Goal: Task Accomplishment & Management: Complete application form

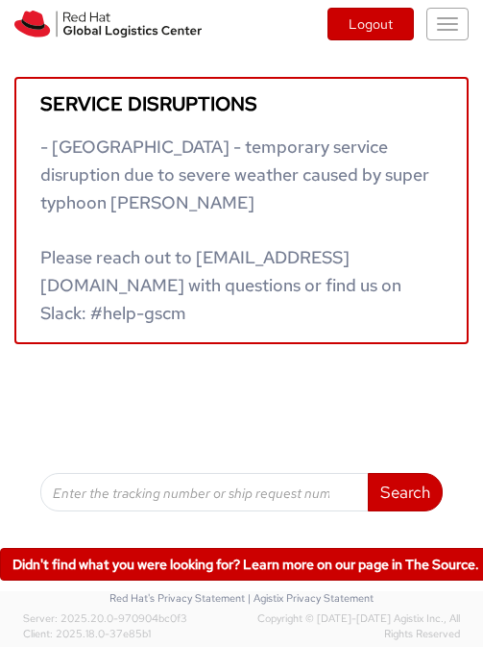
click at [443, 37] on button "Toggle navigation" at bounding box center [448, 24] width 42 height 33
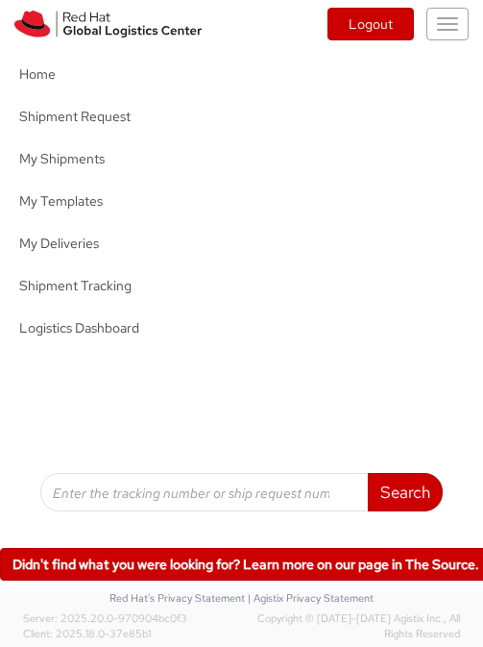
click at [443, 37] on button "Toggle navigation" at bounding box center [448, 24] width 42 height 33
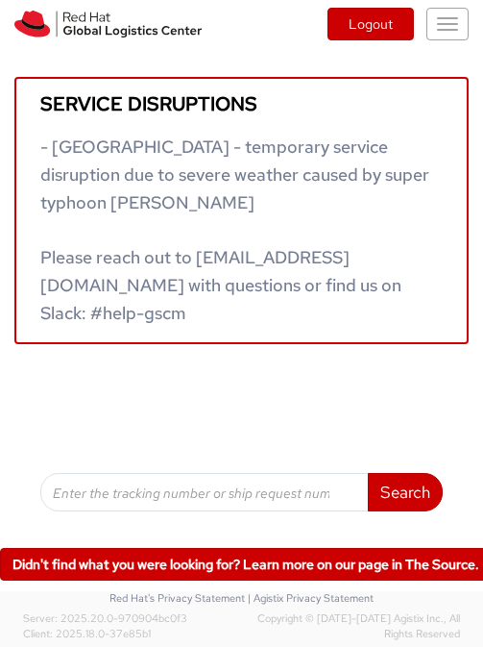
click at [443, 37] on button "Toggle navigation" at bounding box center [448, 24] width 42 height 33
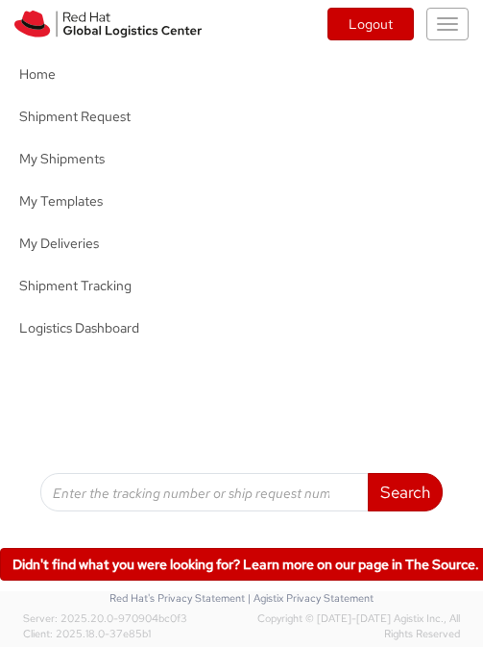
click at [443, 37] on button "Toggle navigation" at bounding box center [448, 24] width 42 height 33
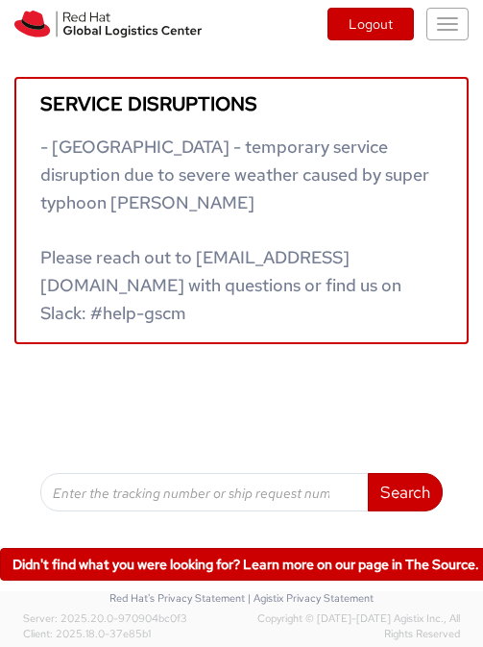
scroll to position [0, 12]
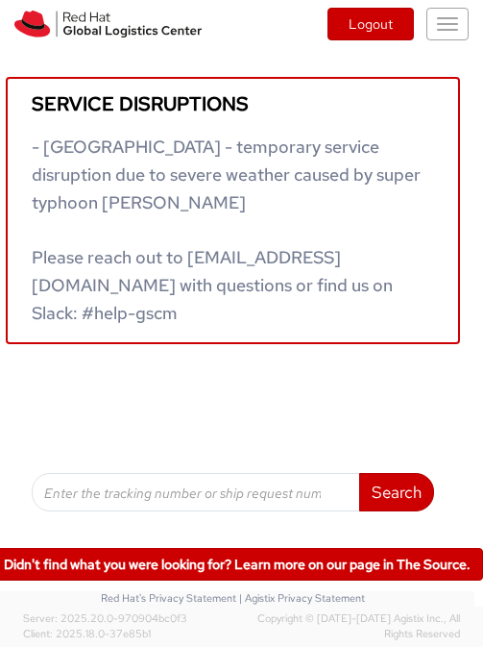
click at [454, 19] on button "Toggle navigation" at bounding box center [448, 24] width 42 height 33
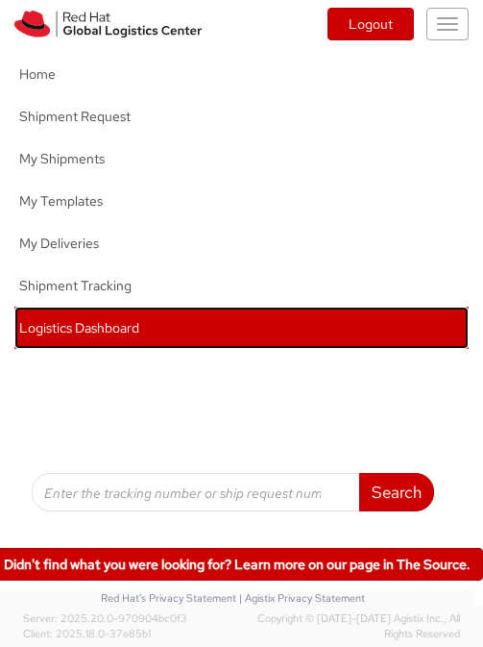
click at [84, 337] on link "Logistics Dashboard" at bounding box center [241, 328] width 454 height 42
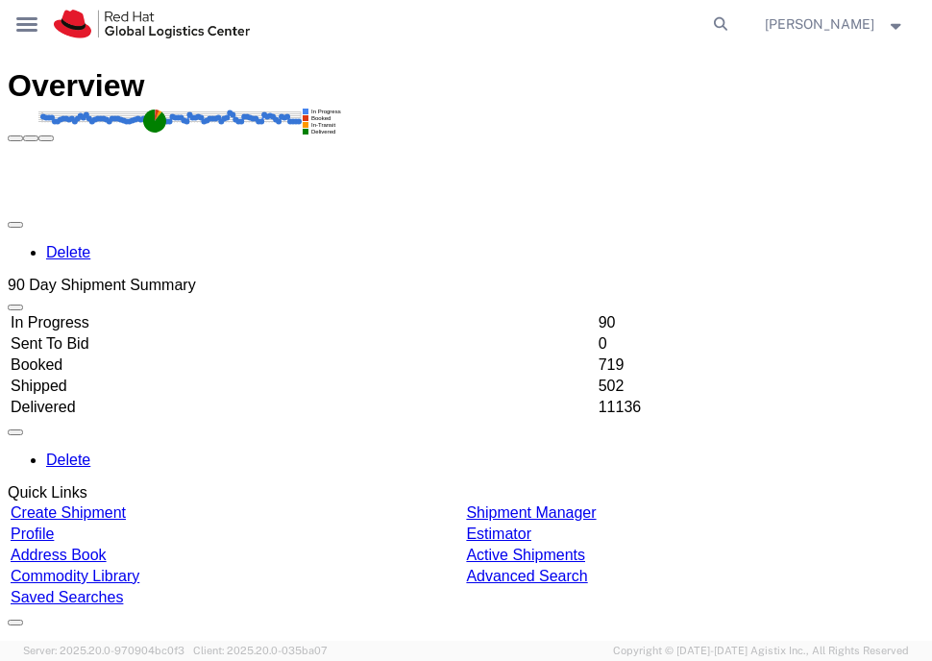
click at [20, 68] on h1 "Overview" at bounding box center [466, 86] width 917 height 36
click at [33, 20] on icon at bounding box center [26, 24] width 21 height 14
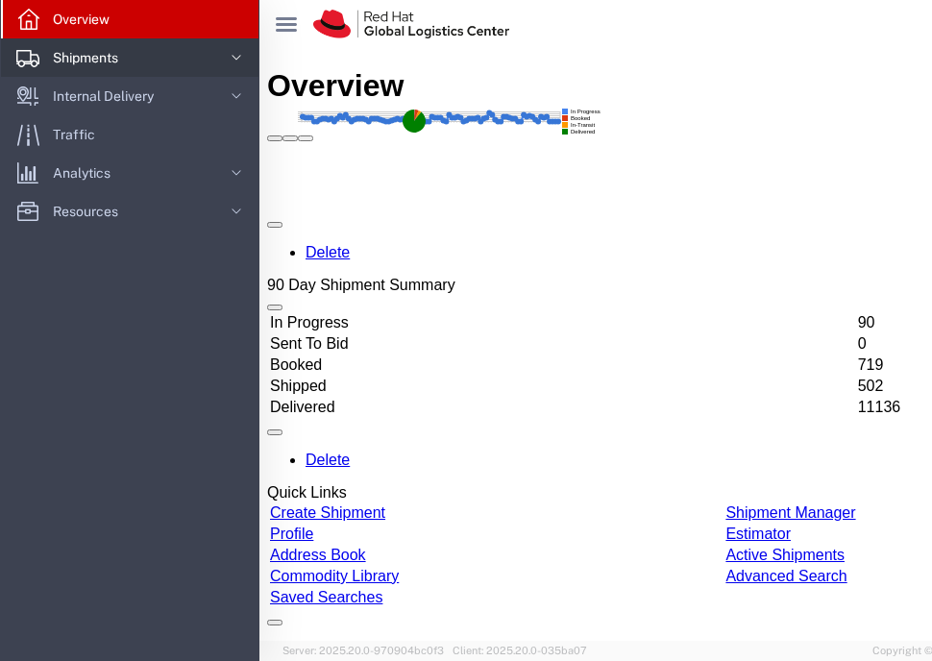
click at [62, 59] on span "Shipments" at bounding box center [92, 57] width 79 height 38
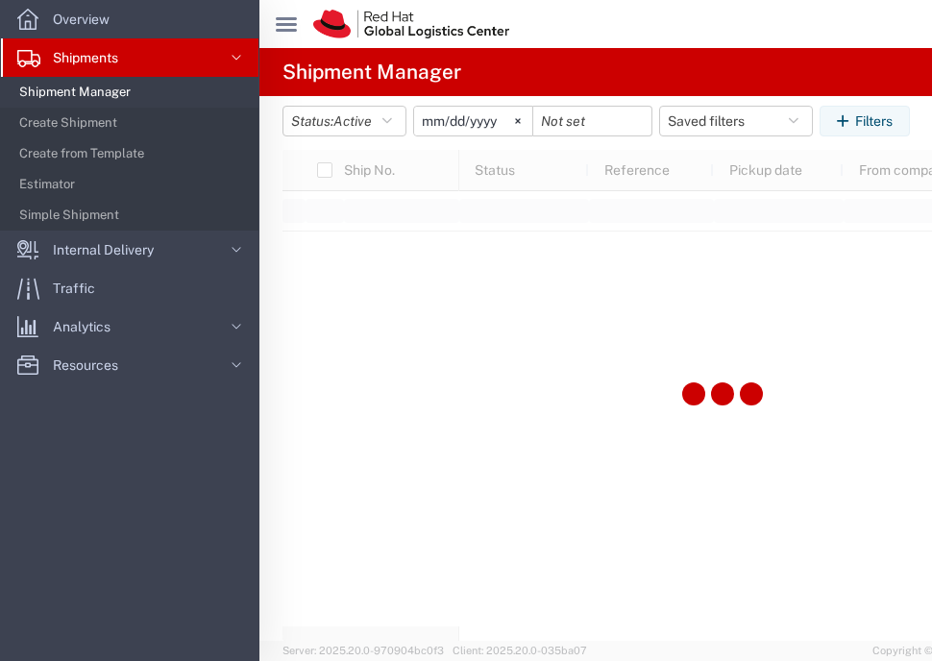
click at [482, 466] on div at bounding box center [721, 395] width 879 height 491
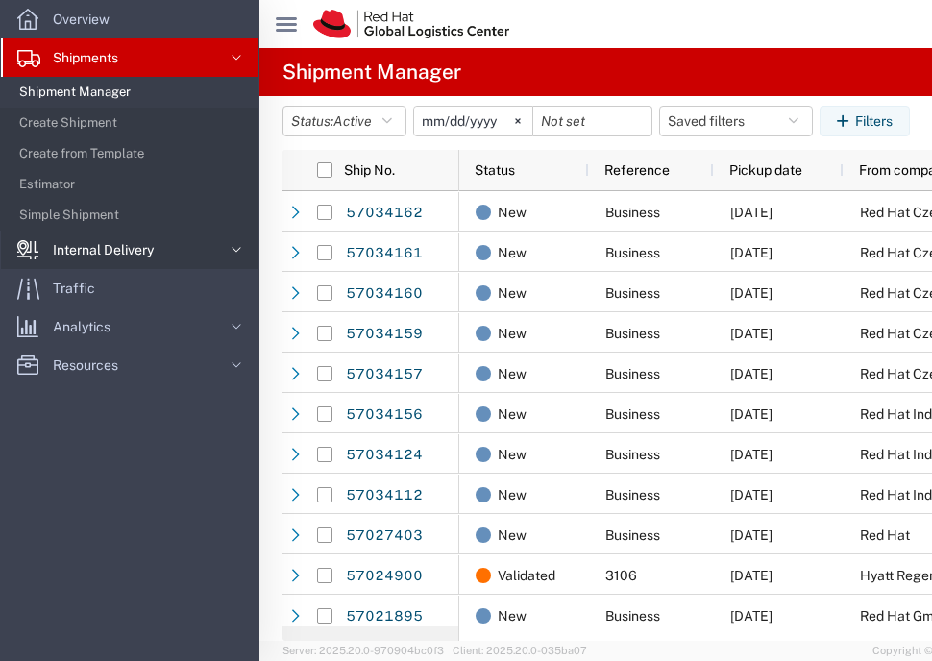
click at [152, 235] on span "Internal Delivery" at bounding box center [110, 250] width 114 height 38
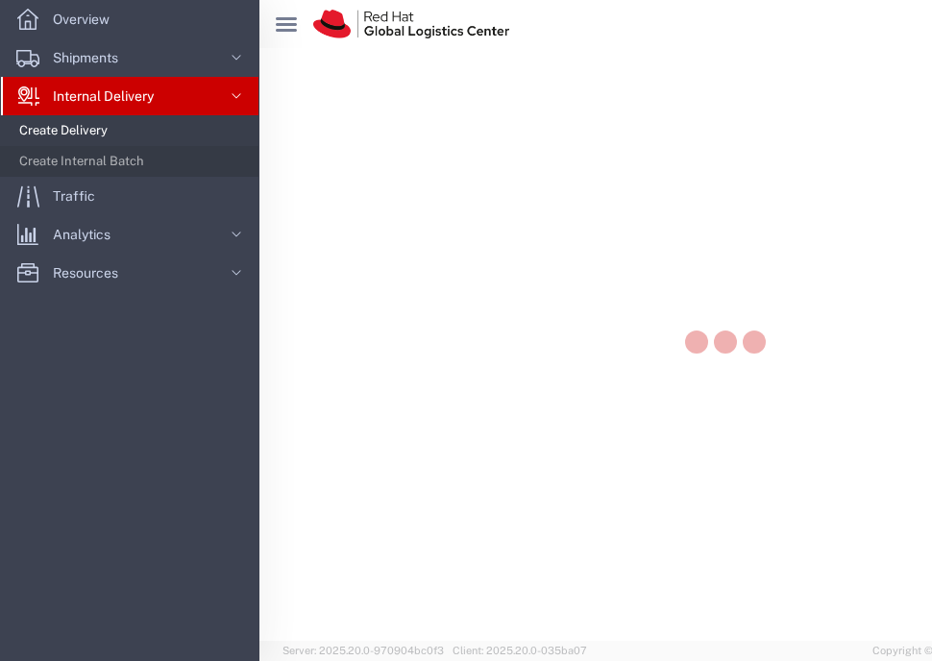
click at [163, 124] on span "Create Delivery" at bounding box center [132, 130] width 226 height 38
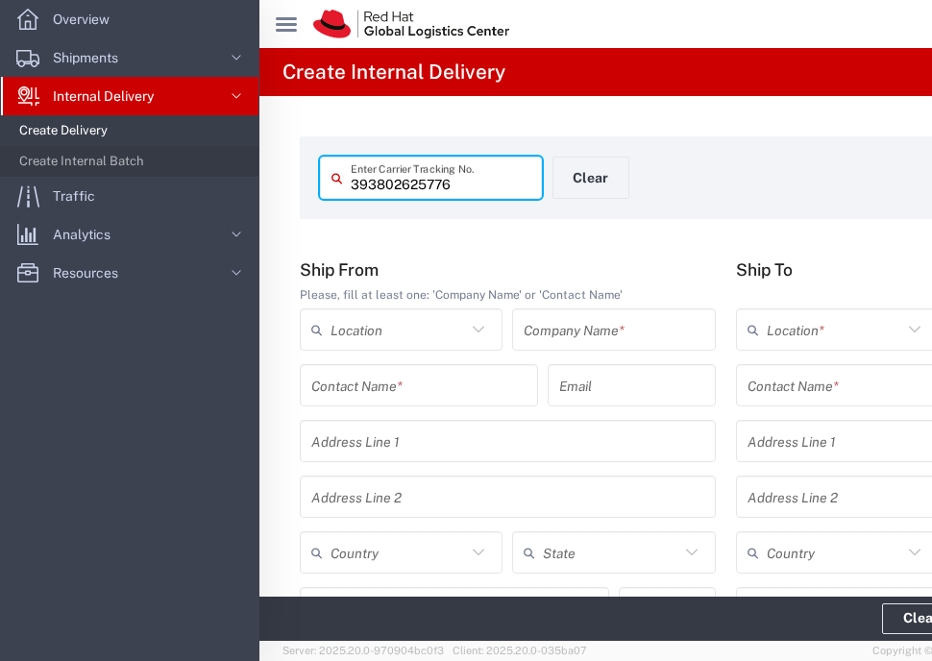
type input "393802625776"
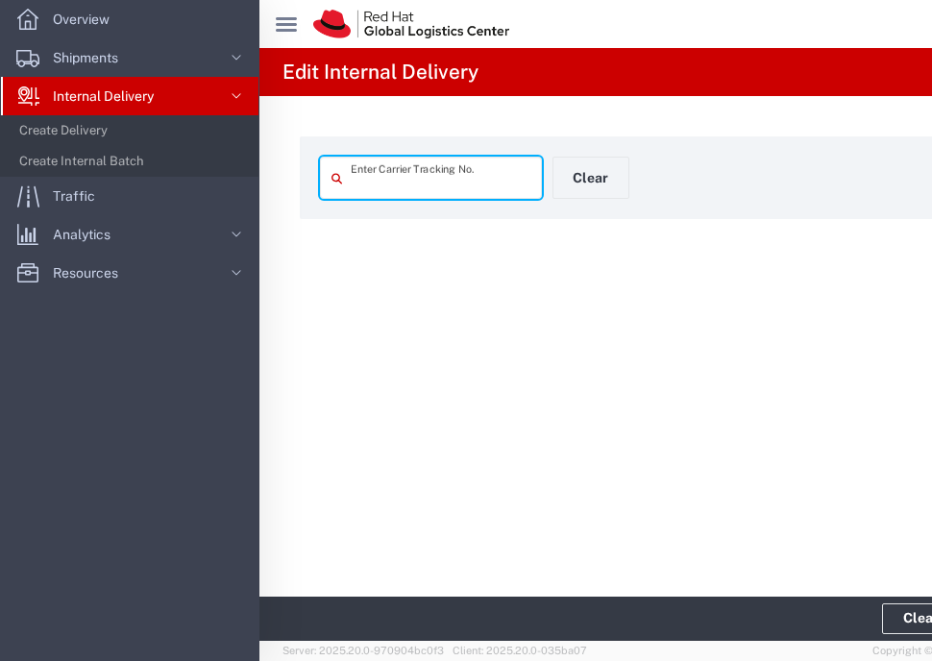
type input "393802625776"
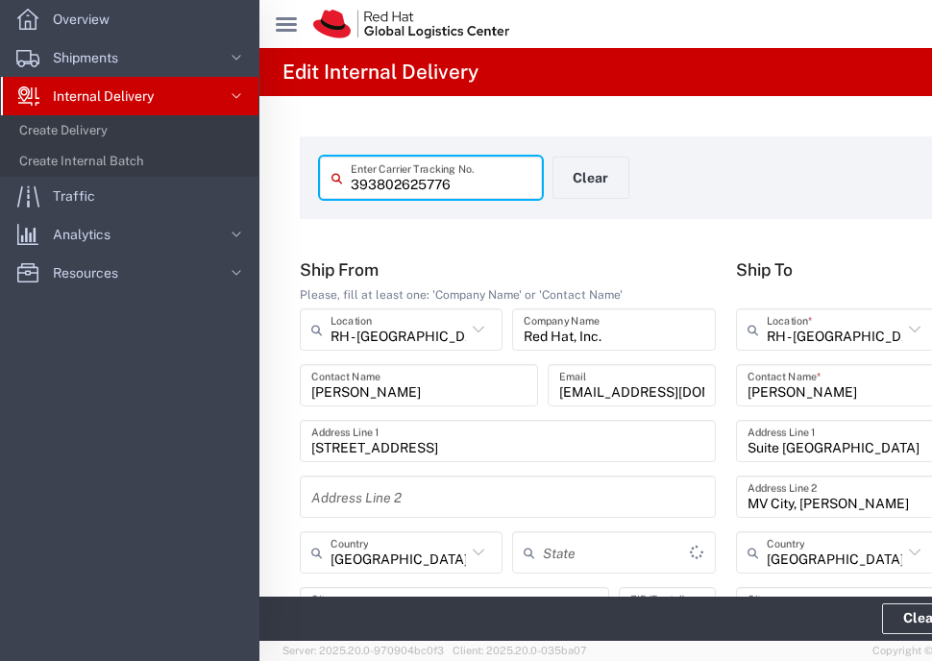
type input "Envelope"
type input "International Priority EOD"
type input "[US_STATE]"
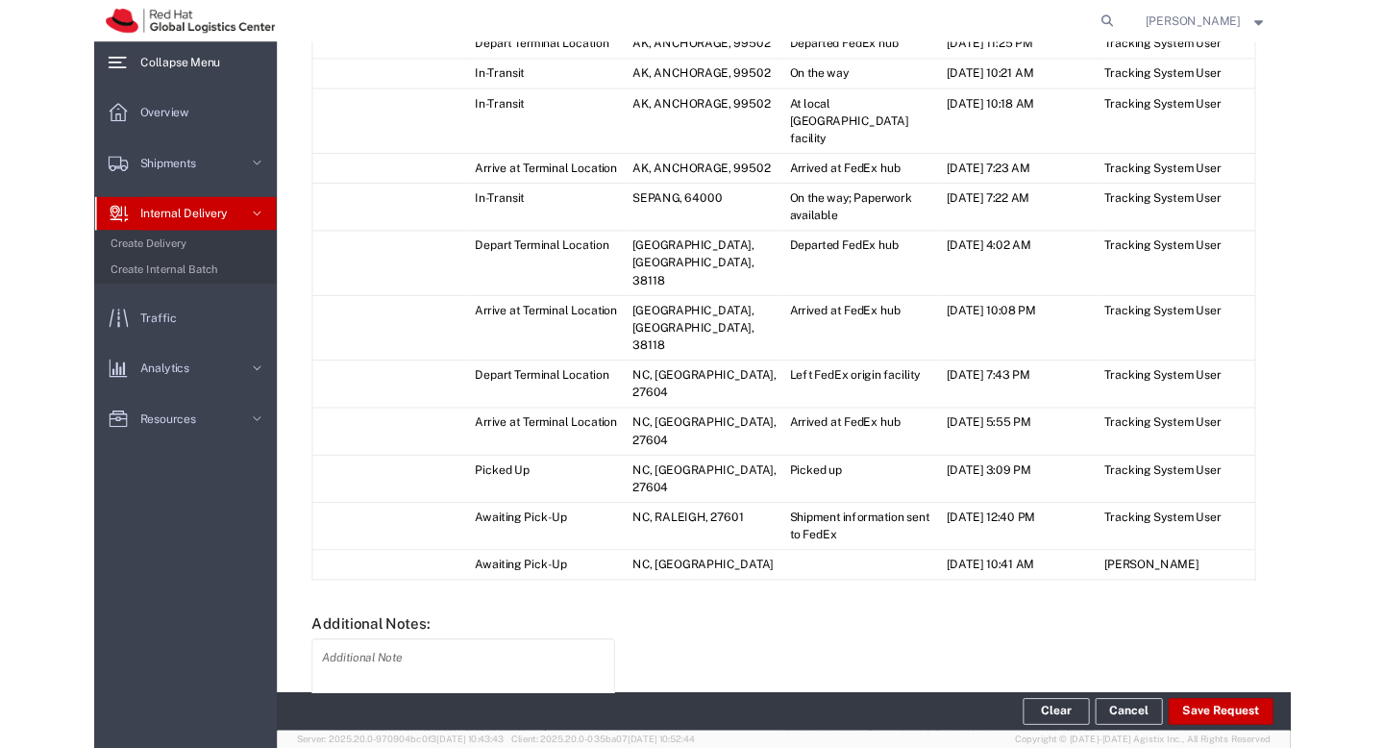
scroll to position [1521, 0]
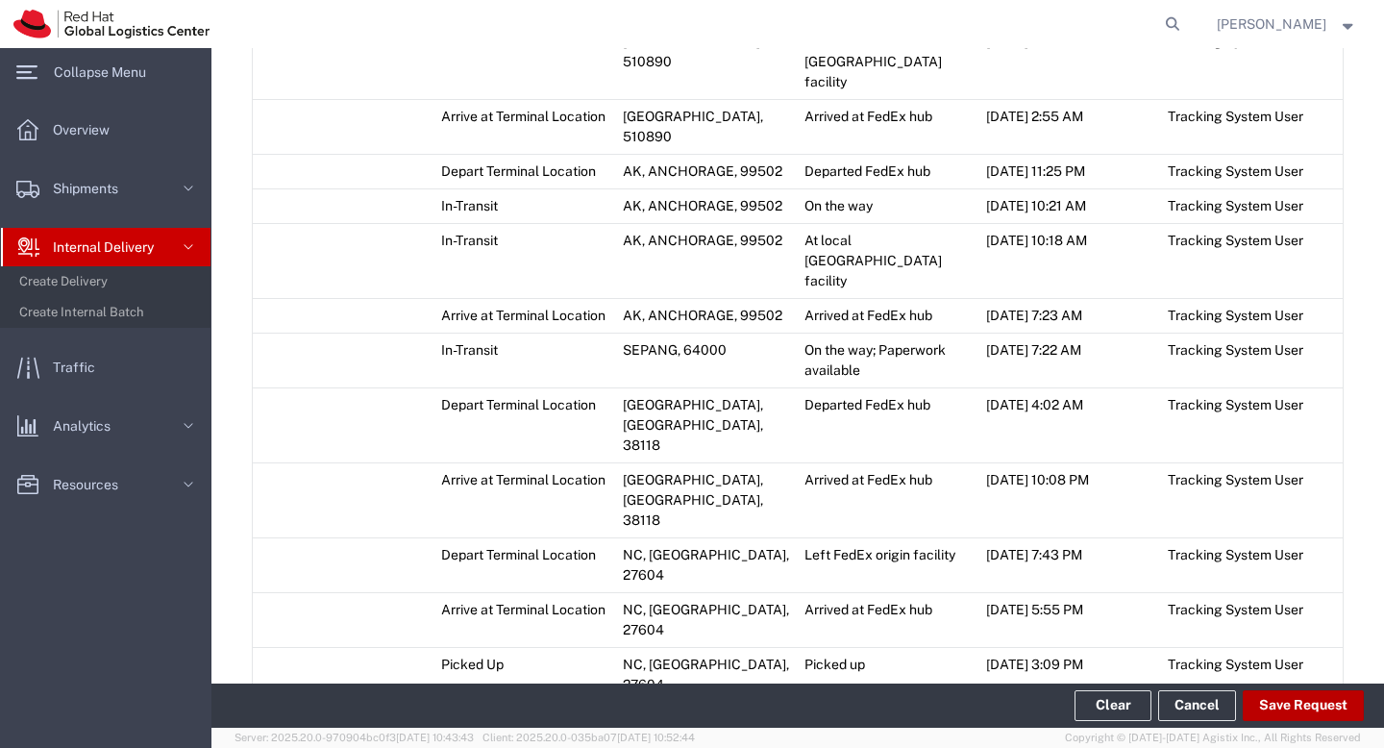
click at [482, 660] on button "Save Request" at bounding box center [1302, 705] width 121 height 31
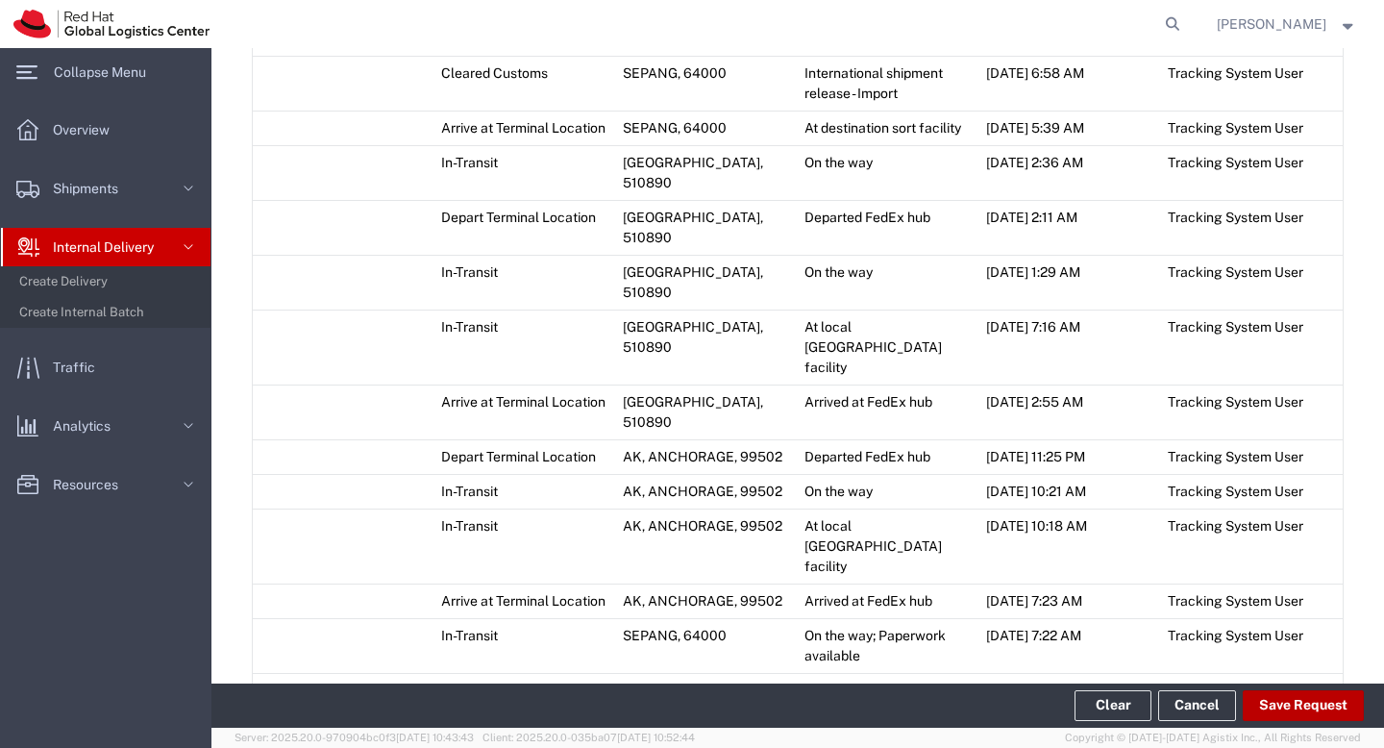
scroll to position [1700, 0]
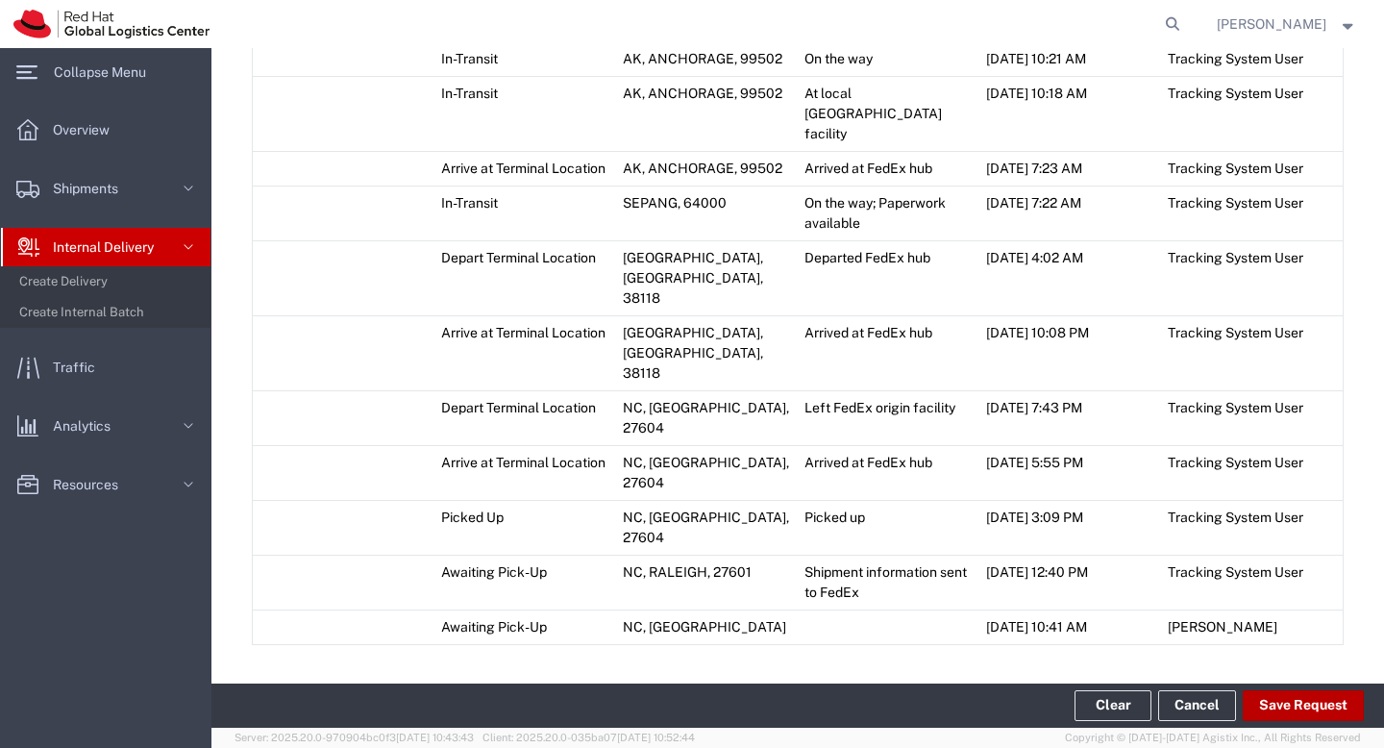
click at [482, 660] on button "Save Request" at bounding box center [1302, 705] width 121 height 31
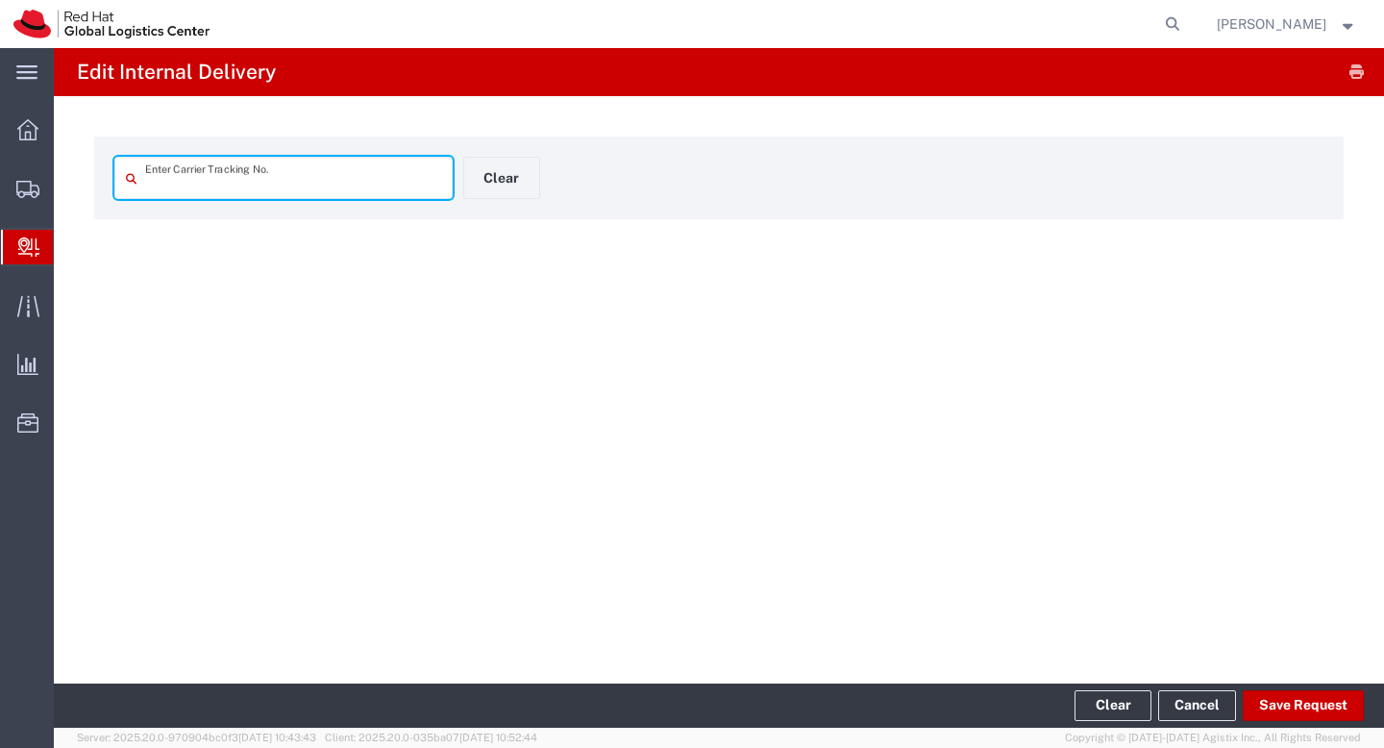
click at [307, 179] on input "text" at bounding box center [293, 178] width 296 height 34
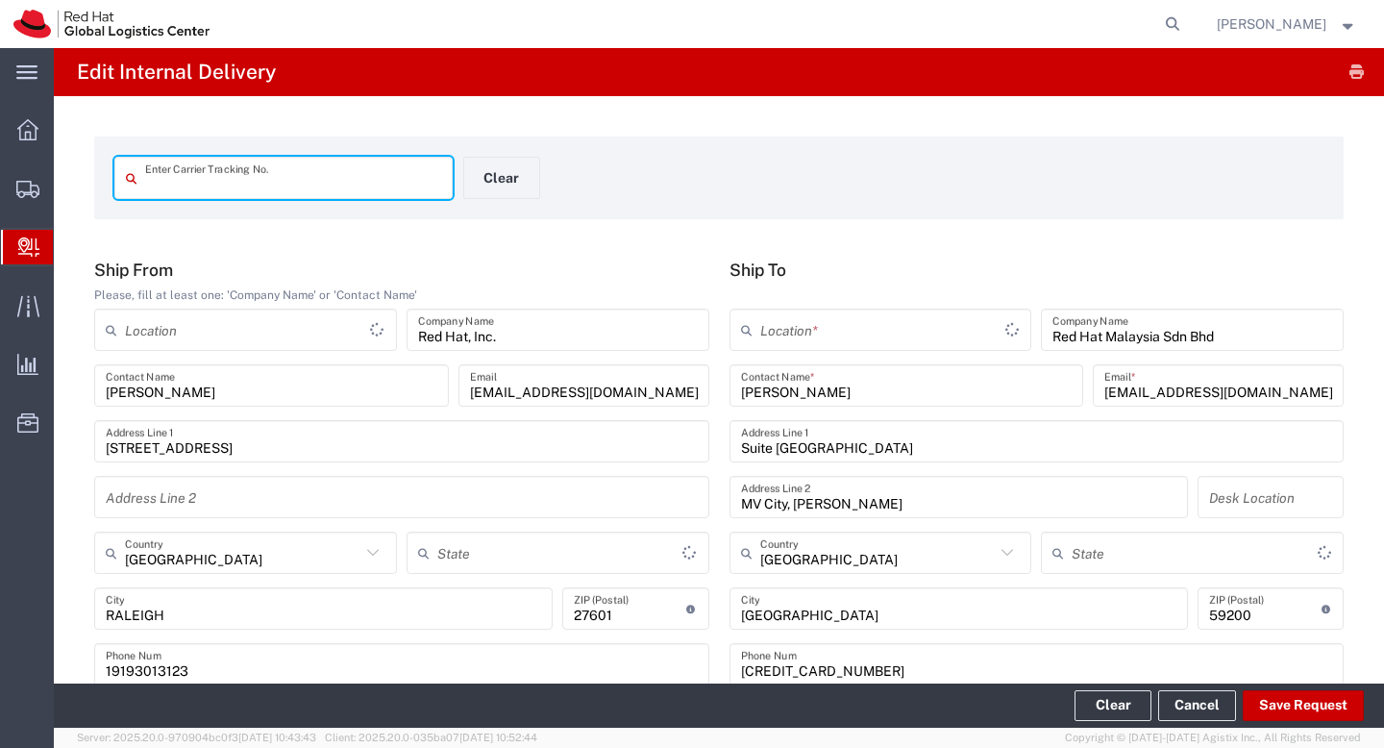
type input "393802625776"
type input "Envelope"
type input "[US_STATE]"
type input "FedEx Express"
type input "International Priority EOD"
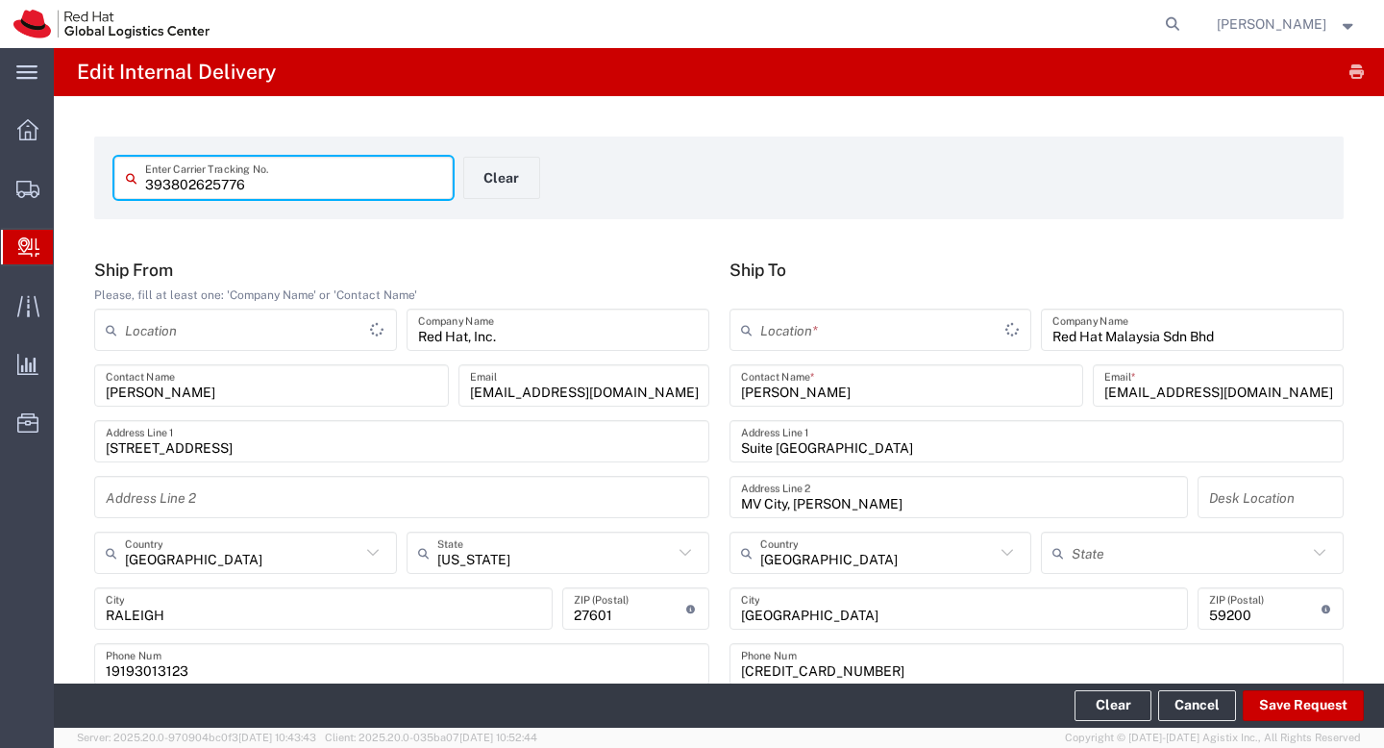
type input "3938026257763"
type input "RH - [GEOGRAPHIC_DATA]"
type input "393802625776"
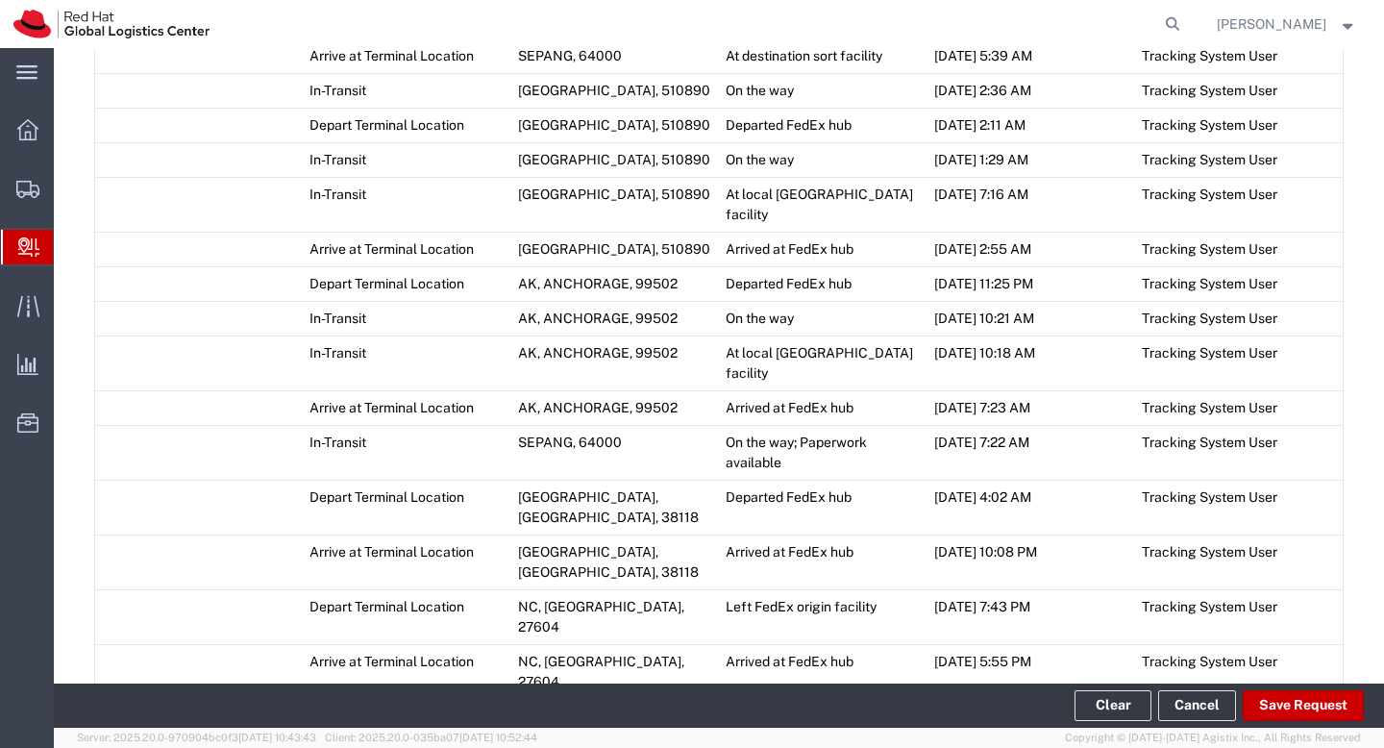
scroll to position [1527, 0]
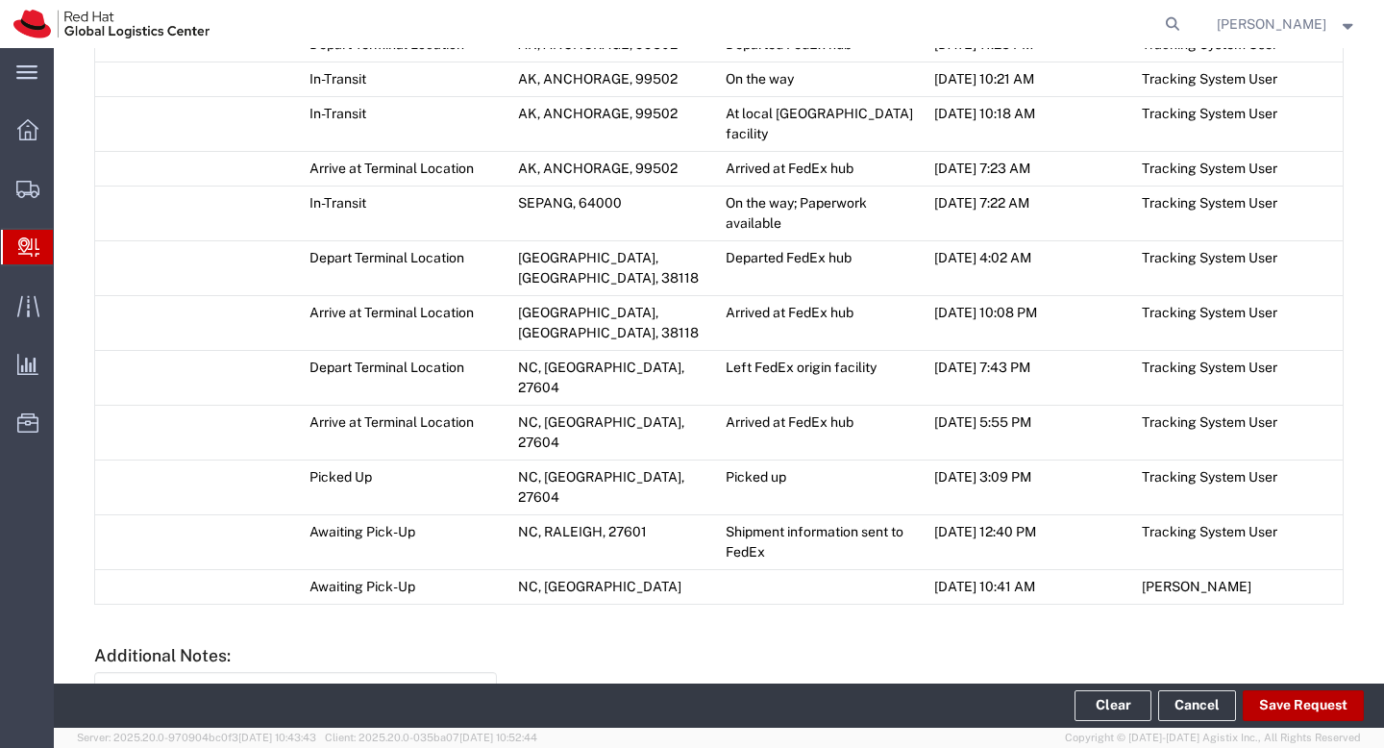
click at [1310, 704] on button "Save Request" at bounding box center [1302, 705] width 121 height 31
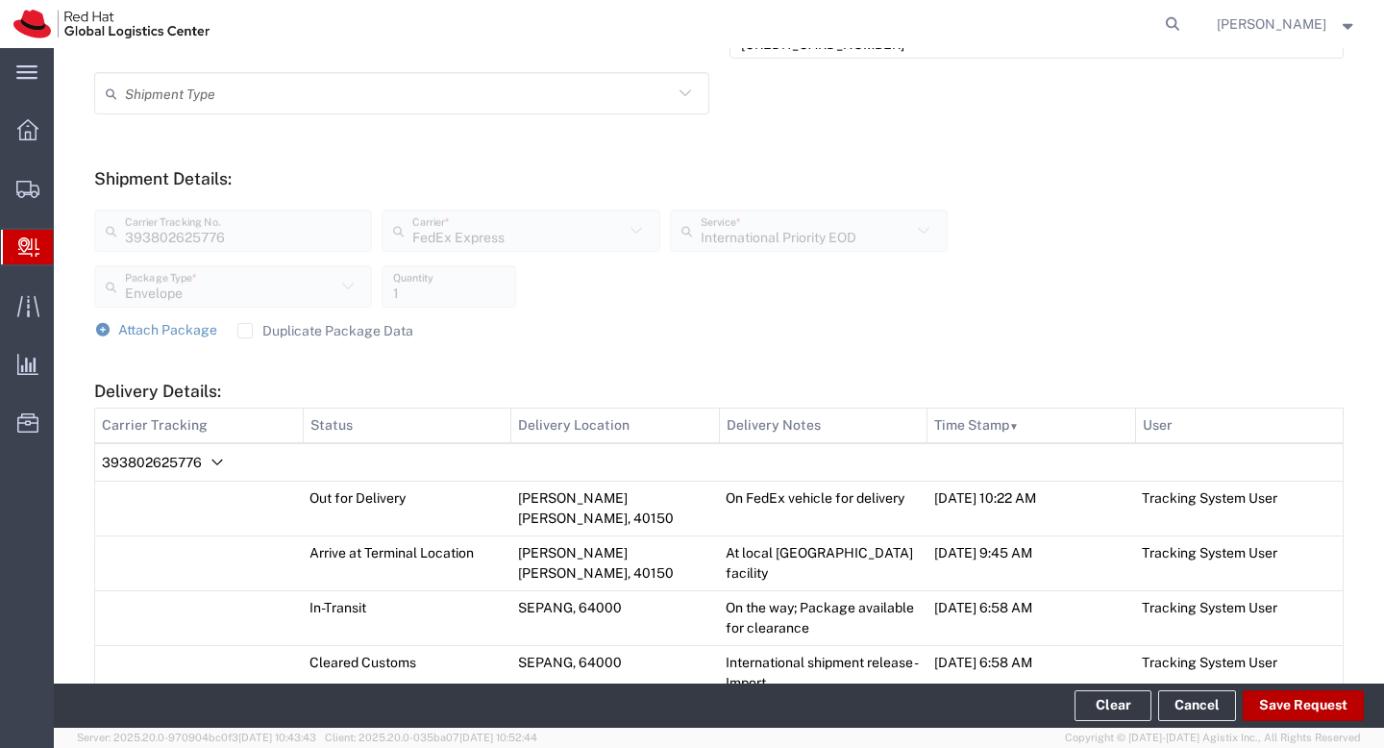
scroll to position [0, 0]
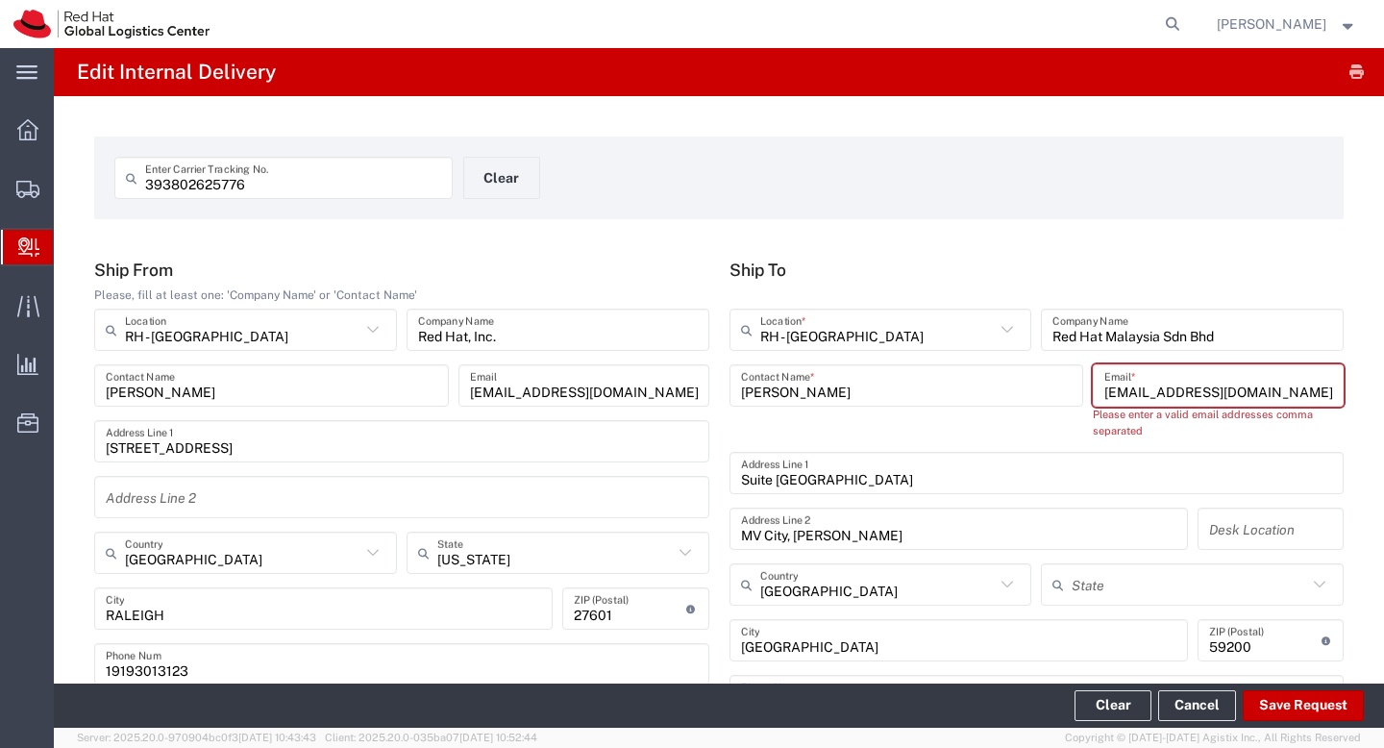
click at [1310, 392] on input "[EMAIL_ADDRESS][DOMAIN_NAME], [EMAIL_ADDRESS][DOMAIN_NAME]" at bounding box center [1218, 386] width 228 height 34
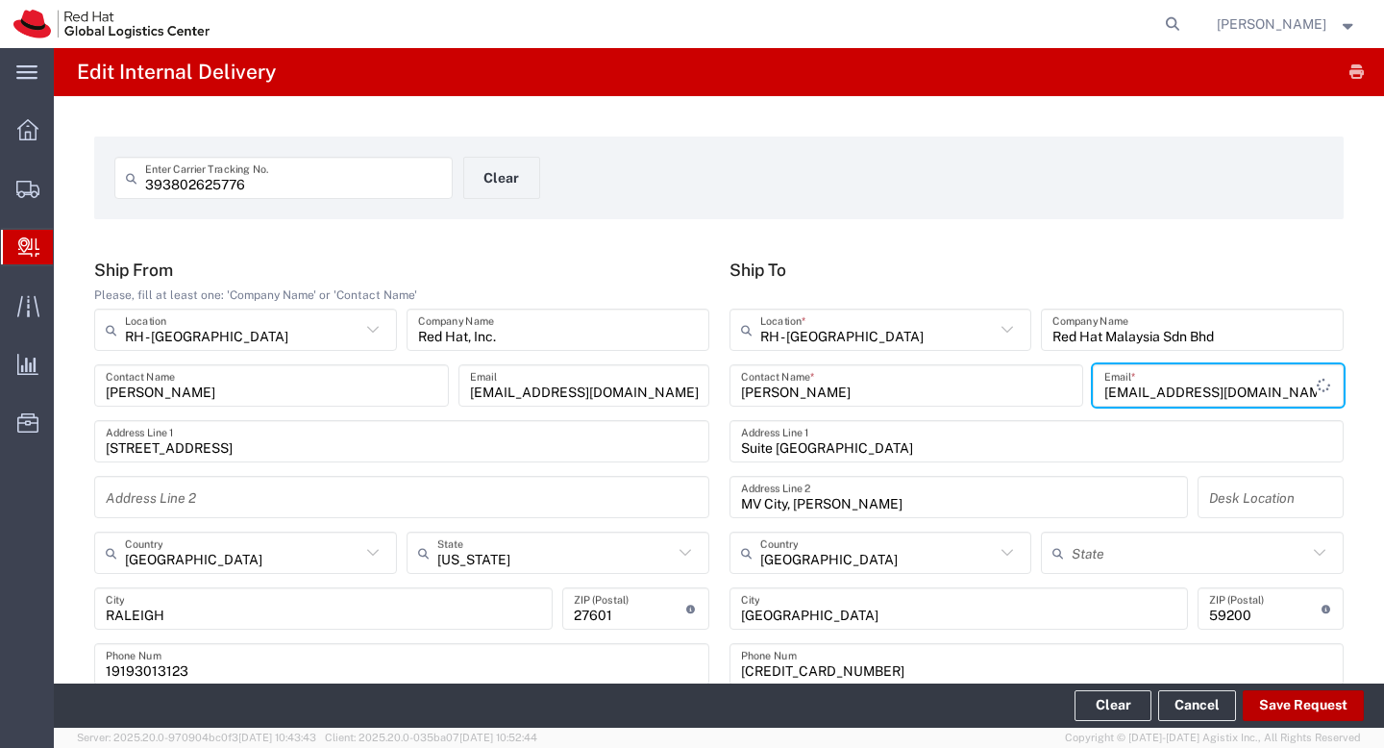
type input "[EMAIL_ADDRESS][DOMAIN_NAME]"
click at [1300, 708] on button "Save Request" at bounding box center [1302, 705] width 121 height 31
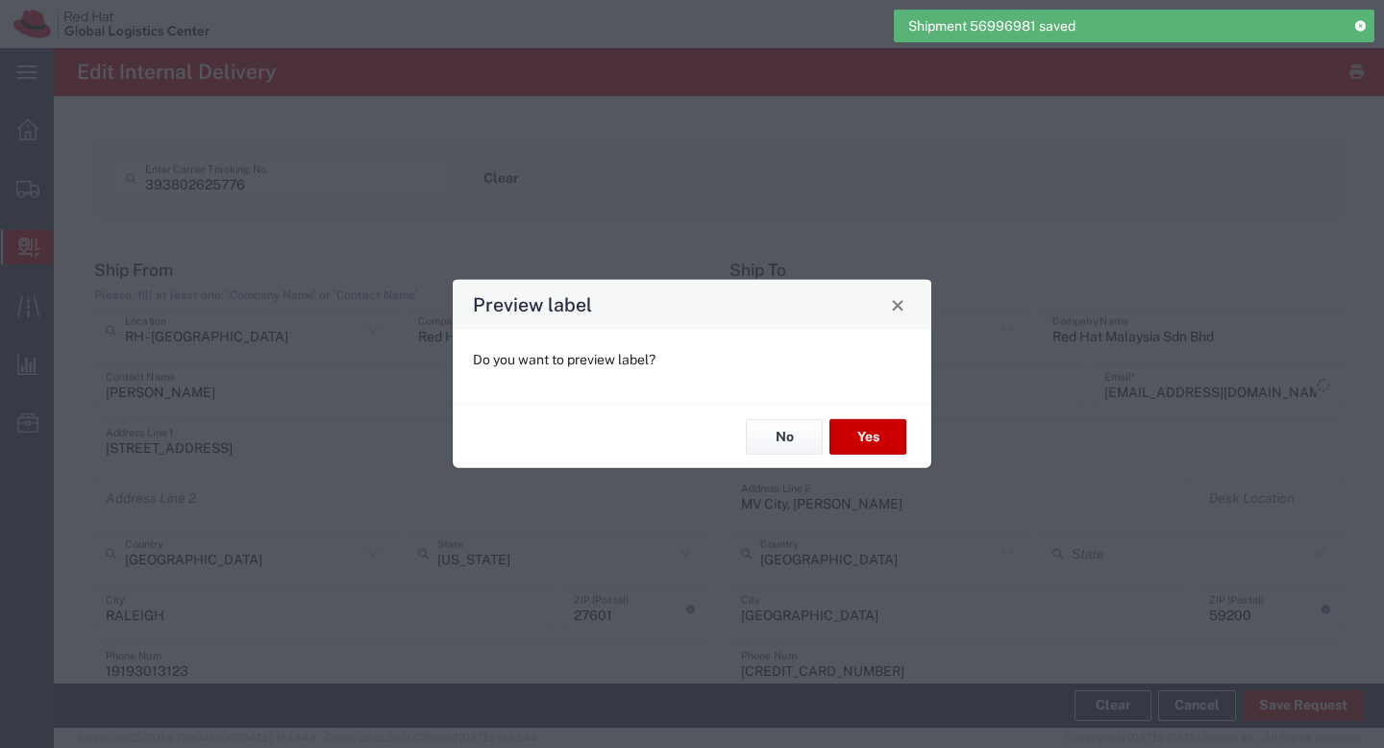
type input "Envelope"
type input "International Priority EOD"
click at [779, 446] on button "No" at bounding box center [784, 437] width 77 height 36
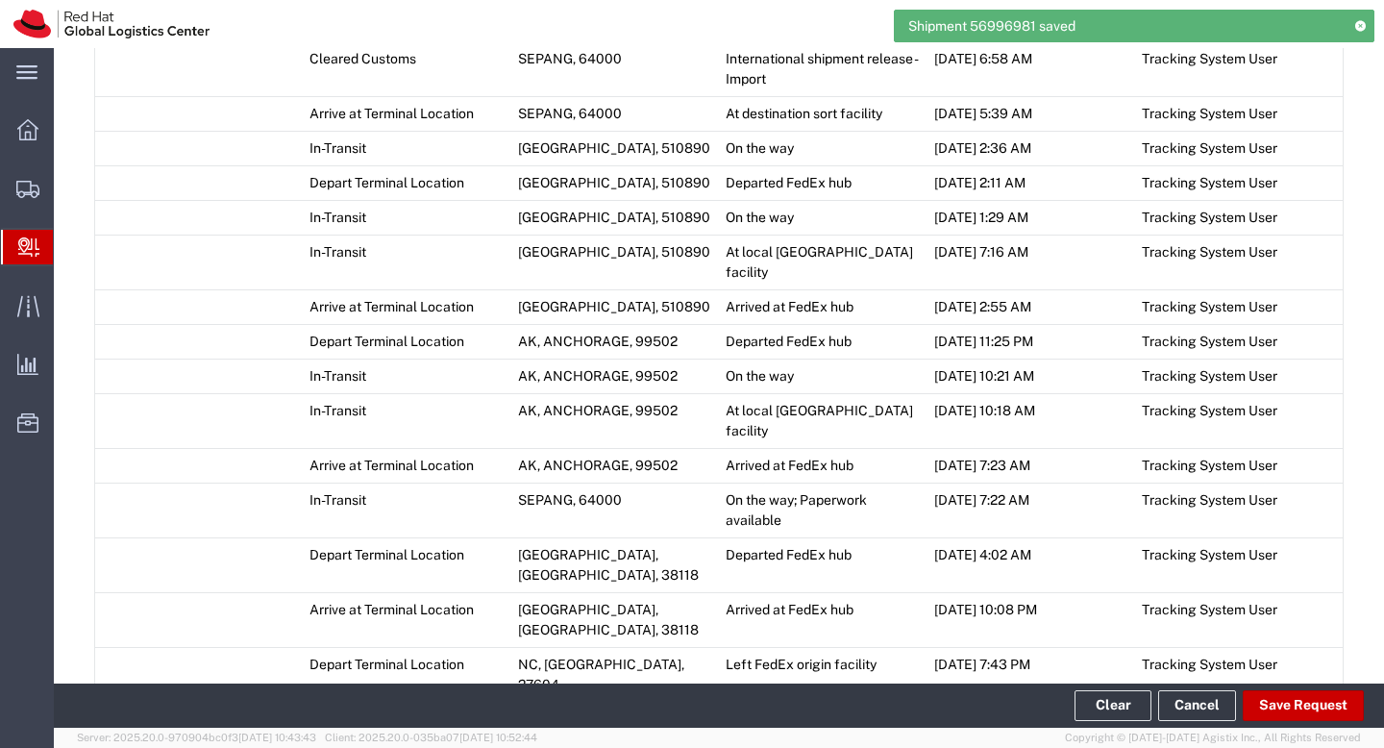
scroll to position [1595, 0]
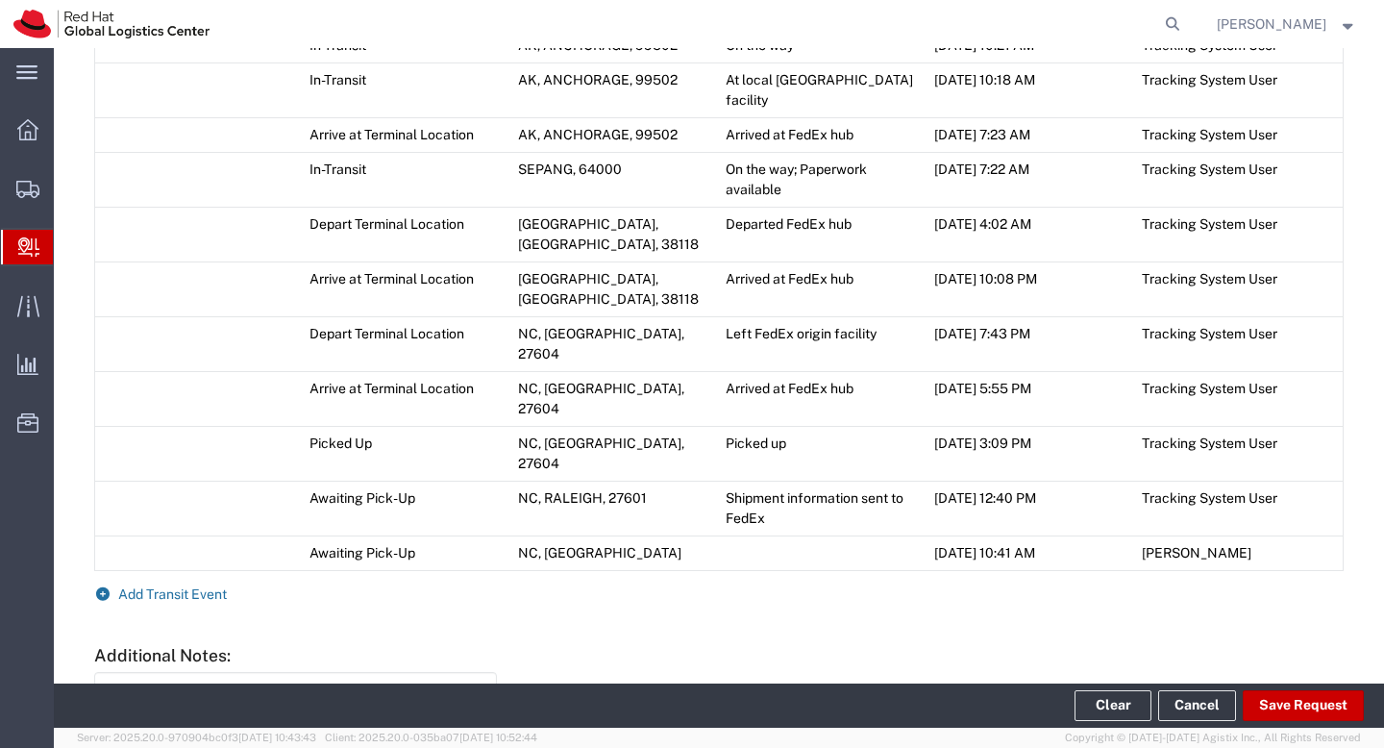
click at [153, 586] on span "Add Transit Event" at bounding box center [172, 593] width 109 height 15
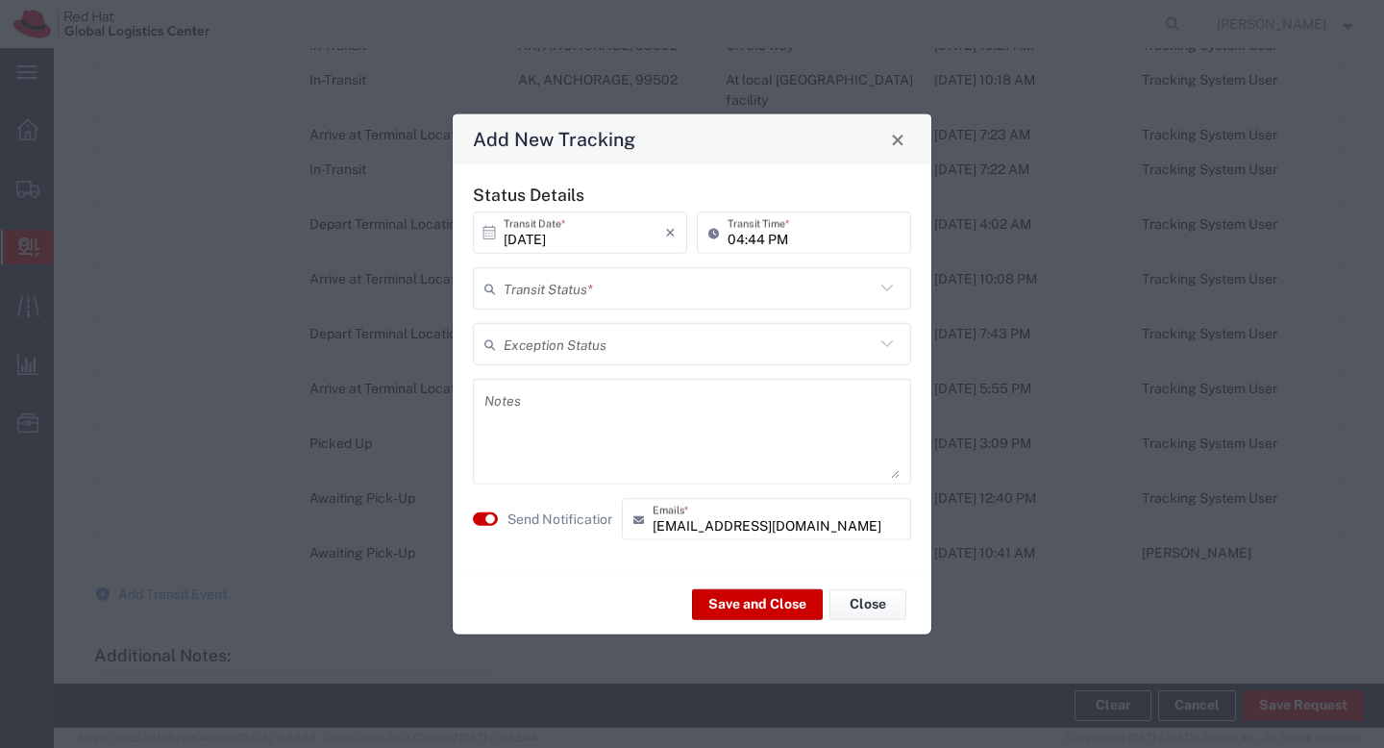
click at [641, 297] on input "text" at bounding box center [688, 288] width 371 height 34
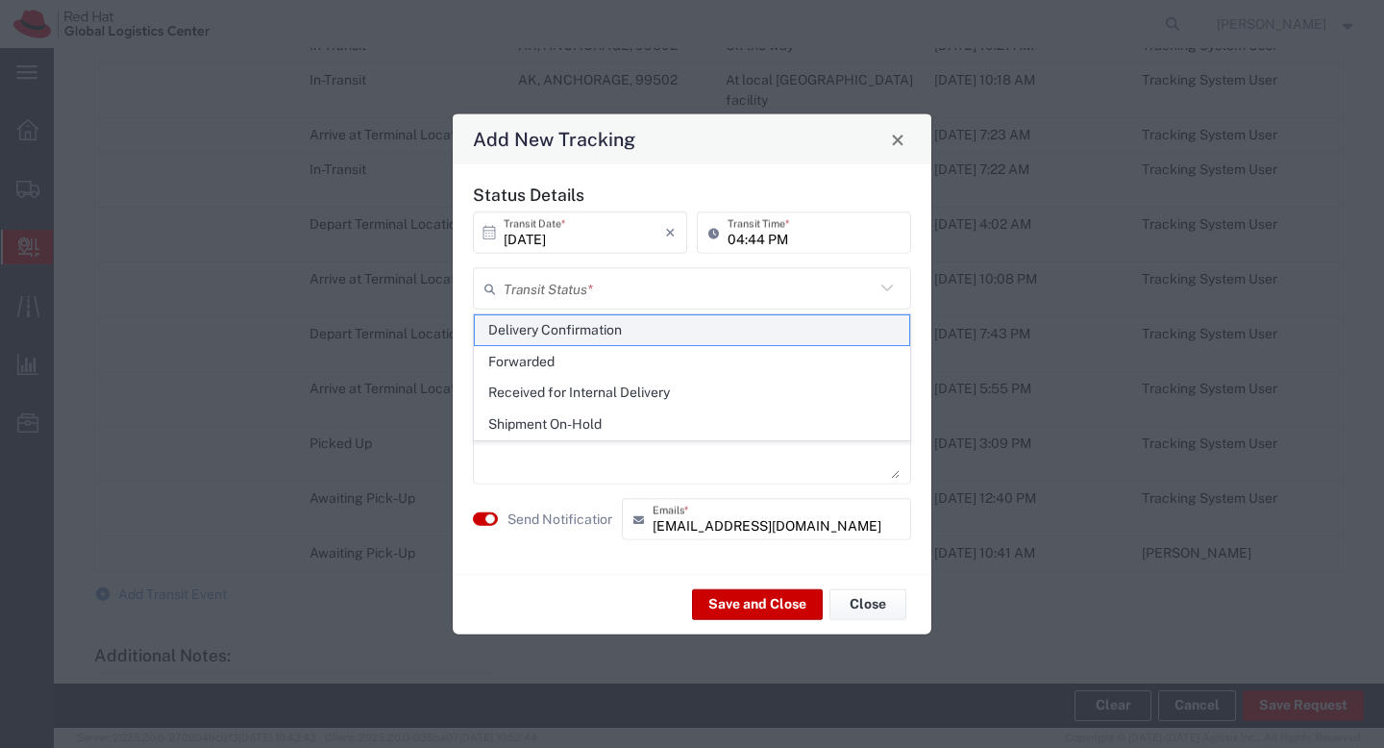
click at [624, 336] on span "Delivery Confirmation" at bounding box center [692, 330] width 434 height 30
type input "Delivery Confirmation"
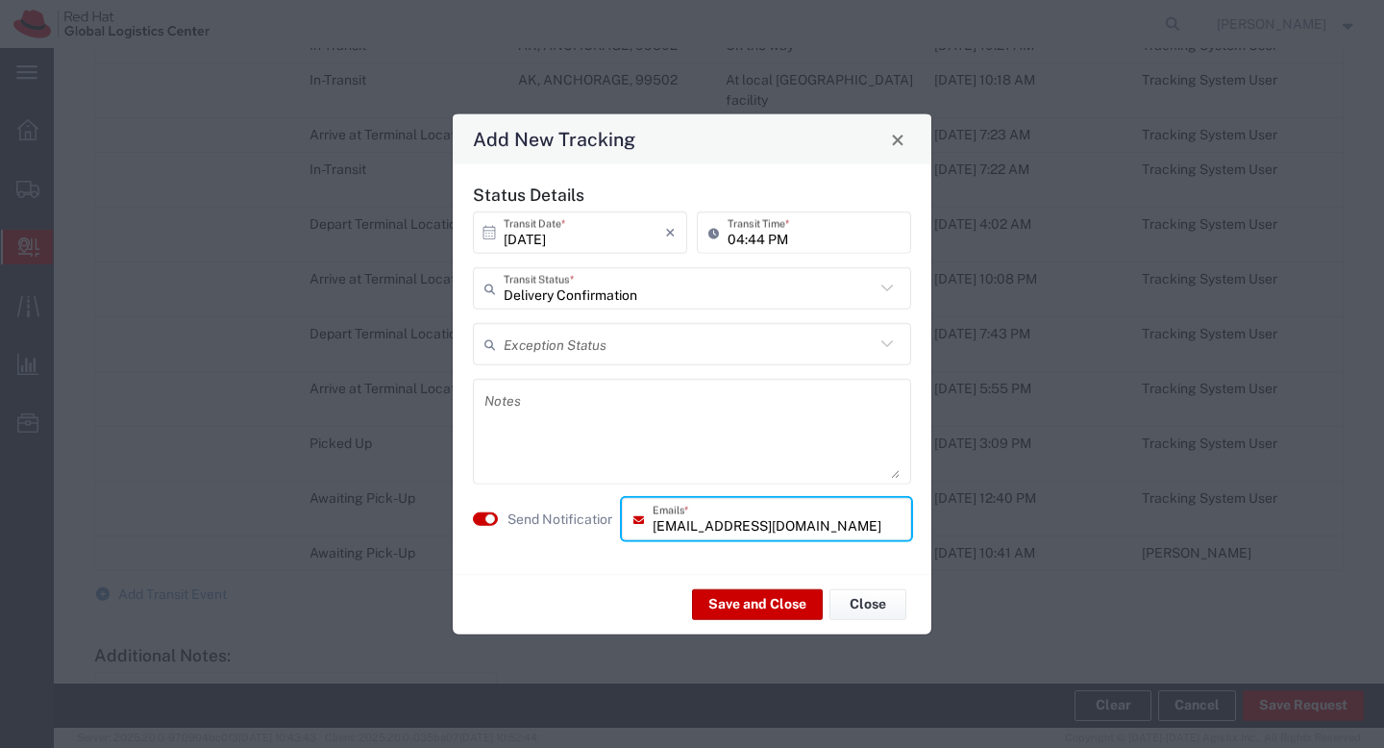
click at [797, 518] on input "[EMAIL_ADDRESS][DOMAIN_NAME]" at bounding box center [775, 519] width 247 height 34
drag, startPoint x: 797, startPoint y: 518, endPoint x: 636, endPoint y: 519, distance: 160.5
click at [636, 519] on div "[EMAIL_ADDRESS][DOMAIN_NAME] Emails *" at bounding box center [766, 519] width 289 height 42
type input "[EMAIL_ADDRESS][DOMAIN_NAME]"
click at [799, 599] on button "Save and Close" at bounding box center [757, 603] width 131 height 31
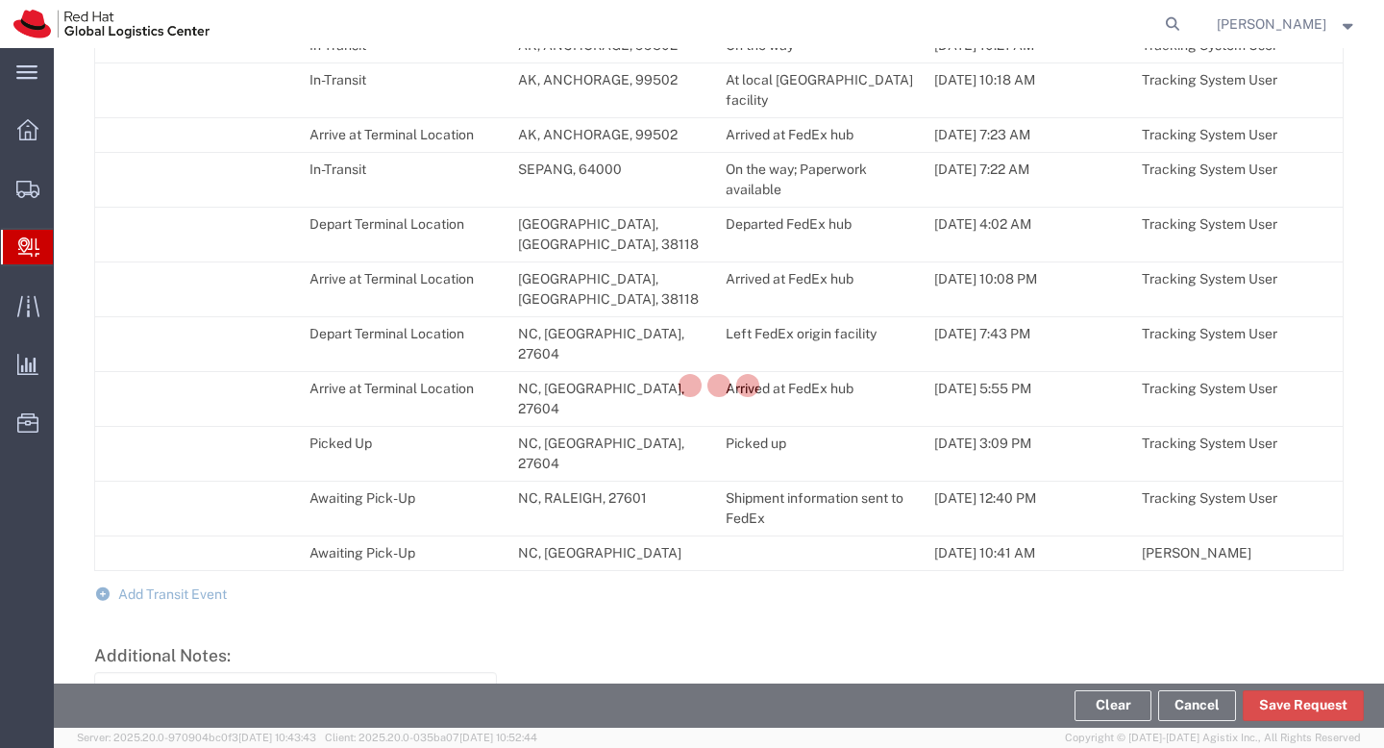
scroll to position [1630, 0]
